Goal: Navigation & Orientation: Go to known website

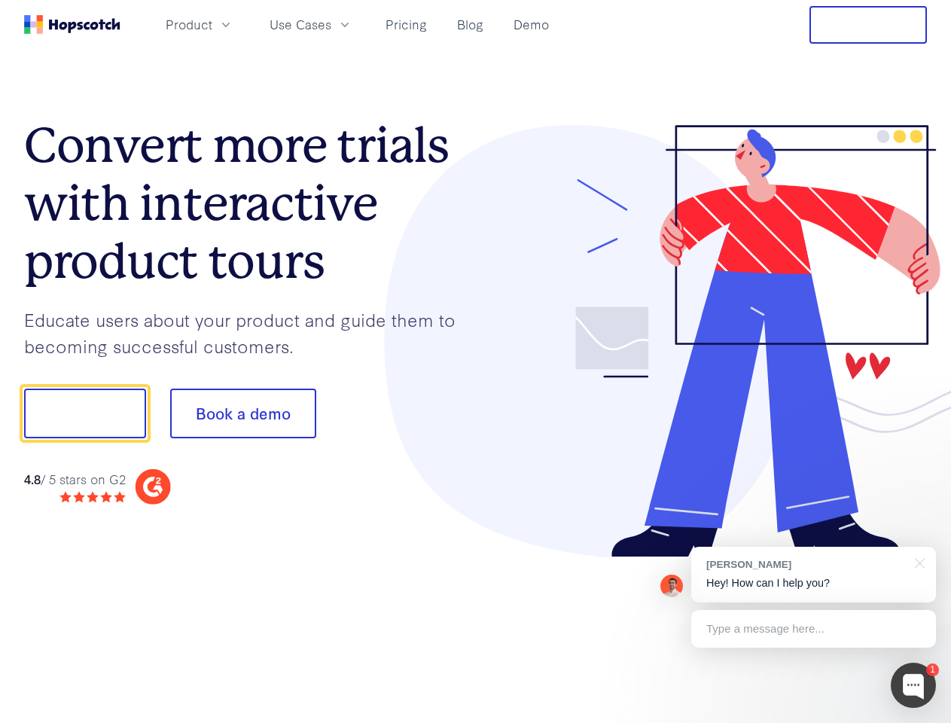
click at [476, 361] on div at bounding box center [702, 341] width 452 height 433
click at [212, 24] on span "Product" at bounding box center [189, 24] width 47 height 19
click at [331, 24] on span "Use Cases" at bounding box center [300, 24] width 62 height 19
click at [868, 25] on button "Free Trial" at bounding box center [867, 25] width 117 height 38
click at [84, 413] on button "Show me!" at bounding box center [85, 413] width 122 height 50
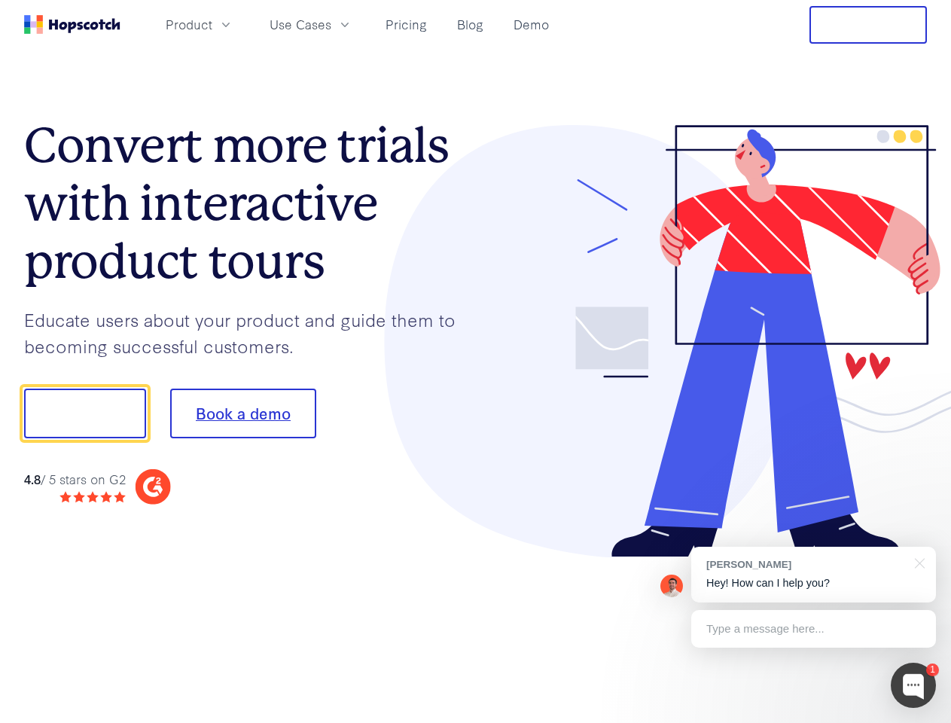
click at [242, 413] on button "Book a demo" at bounding box center [243, 413] width 146 height 50
click at [913, 685] on div at bounding box center [912, 684] width 45 height 45
click at [813, 574] on div "[PERSON_NAME] Hey! How can I help you?" at bounding box center [813, 574] width 245 height 56
click at [917, 562] on div at bounding box center [794, 411] width 282 height 502
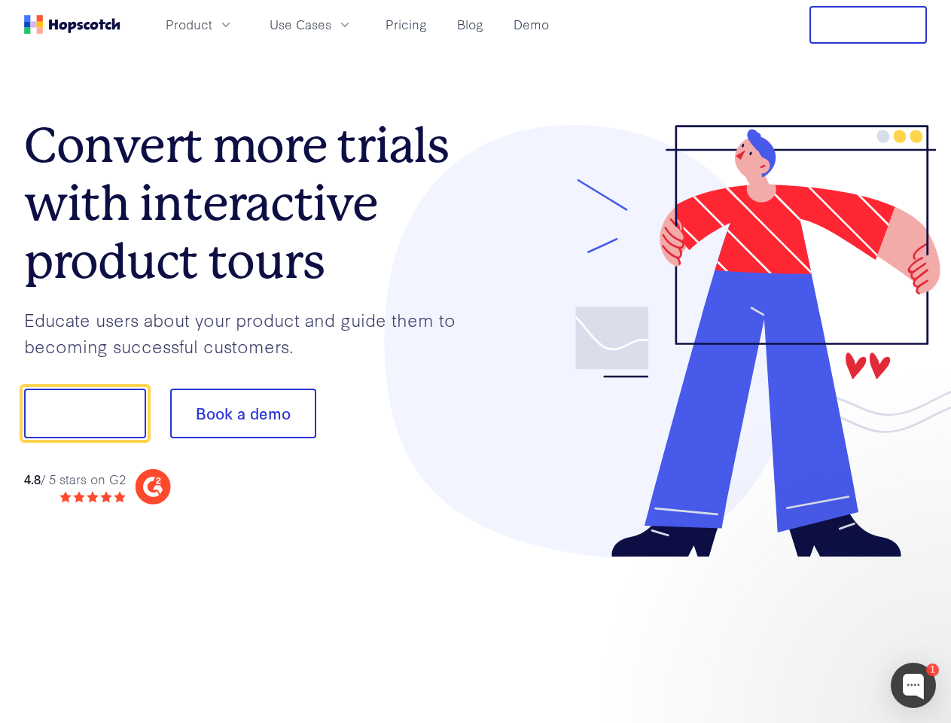
click at [813, 629] on div at bounding box center [794, 512] width 282 height 300
